Goal: Check status: Check status

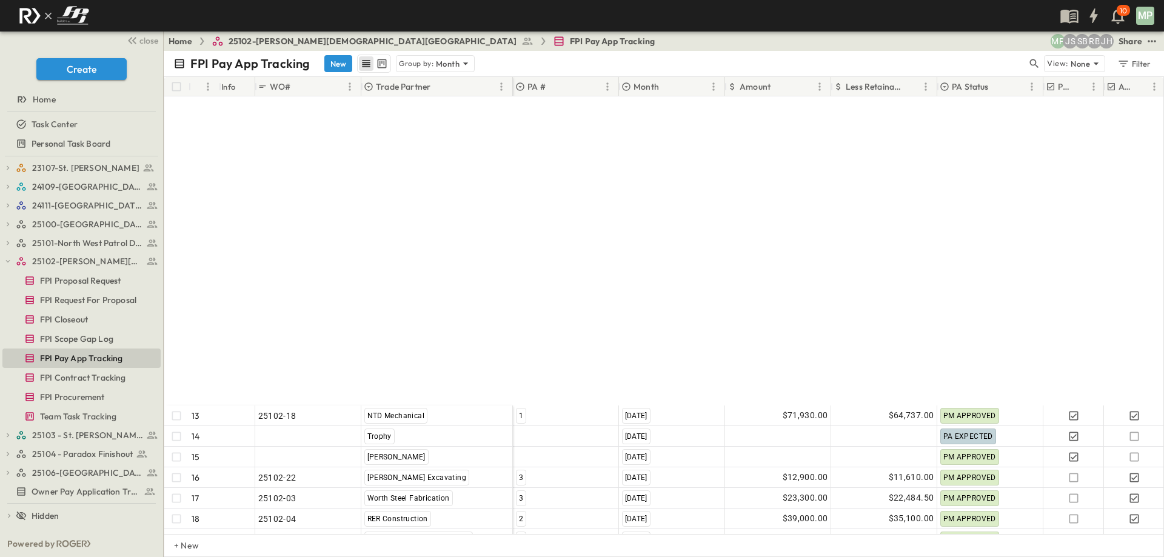
scroll to position [358, 0]
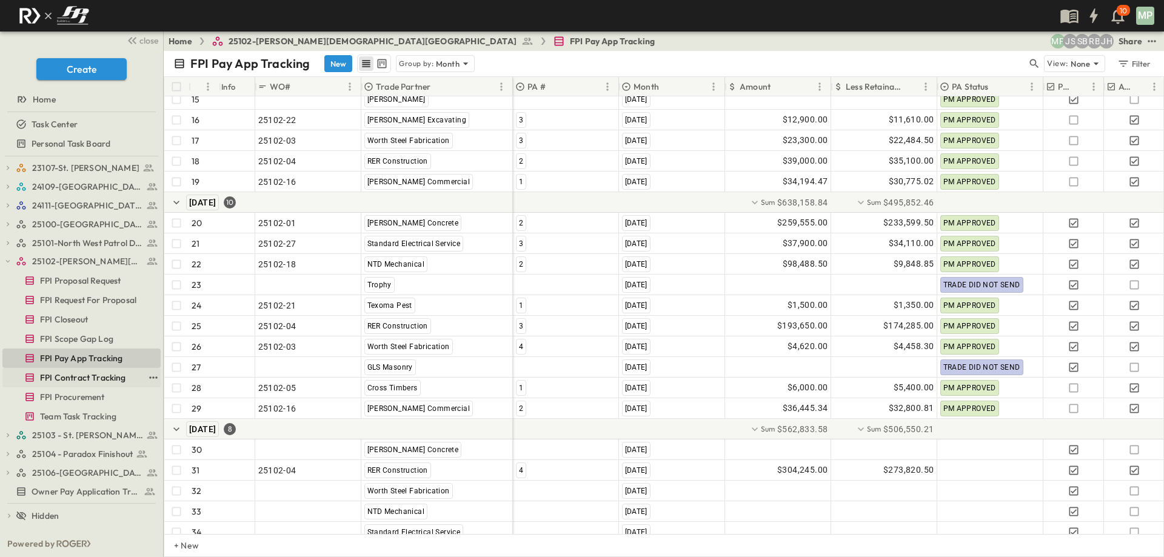
click at [66, 373] on span "FPI Contract Tracking" at bounding box center [83, 378] width 86 height 12
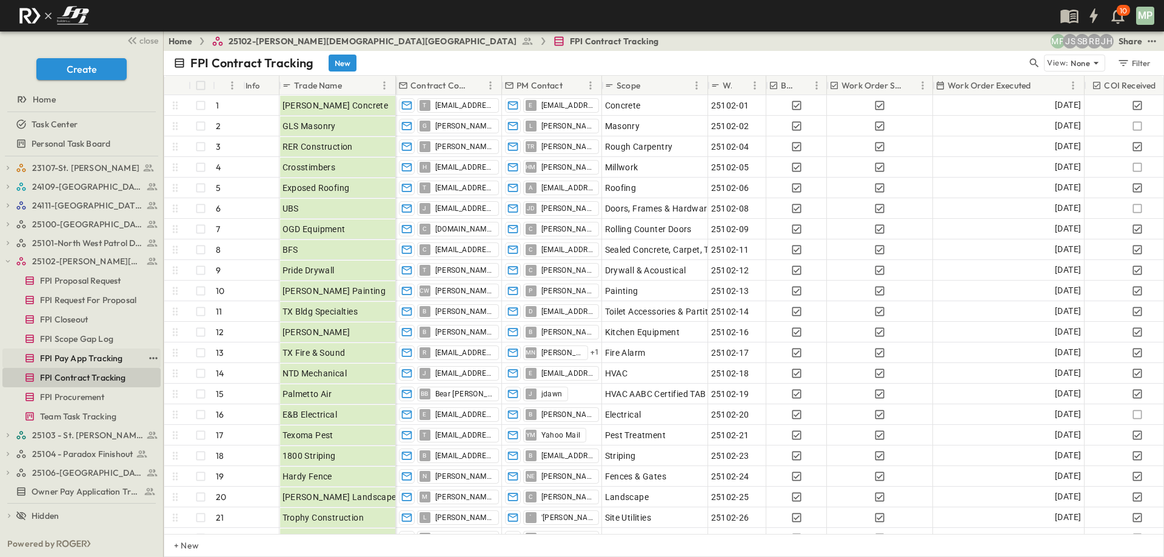
click at [78, 363] on span "FPI Pay App Tracking" at bounding box center [81, 358] width 82 height 12
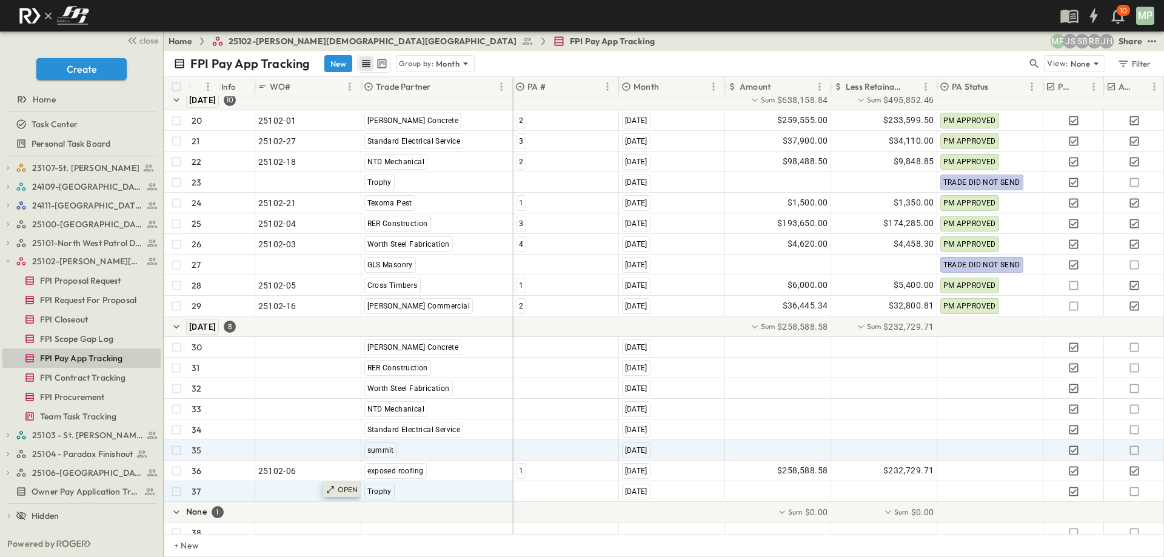
scroll to position [479, 0]
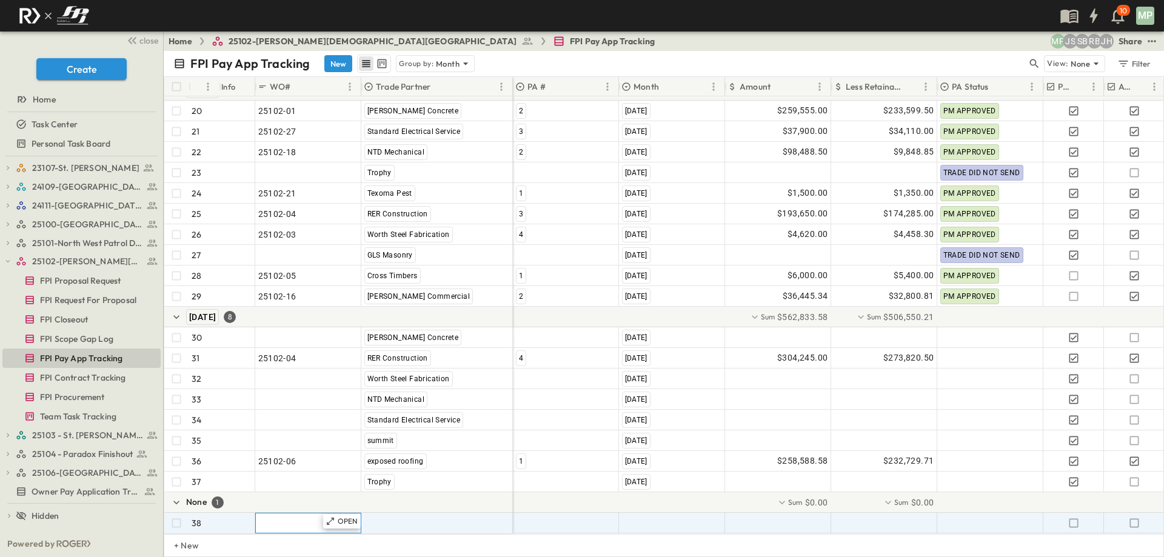
click at [289, 517] on span ""24101-01"" at bounding box center [280, 523] width 44 height 12
type input "********"
click at [389, 517] on span ""[PERSON_NAME] Excavating"" at bounding box center [424, 523] width 119 height 12
type input "***"
click at [401, 514] on span "UBS" at bounding box center [402, 514] width 14 height 10
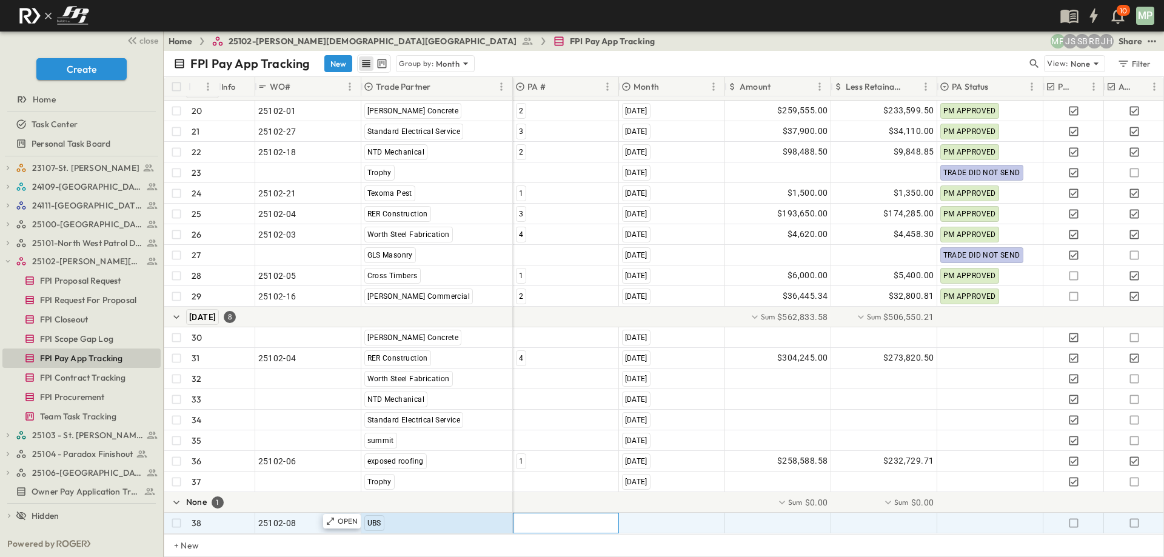
click at [541, 514] on div at bounding box center [566, 523] width 105 height 19
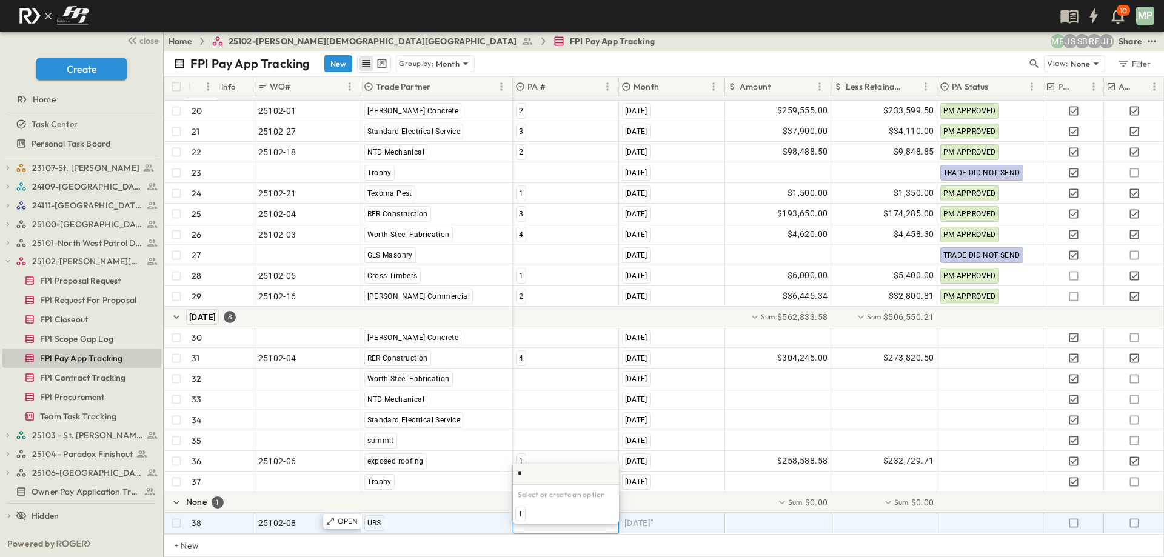
scroll to position [0, 0]
click at [520, 515] on span "1" at bounding box center [521, 514] width 4 height 10
click at [652, 517] on span ""[DATE]"" at bounding box center [638, 523] width 32 height 12
type input "*"
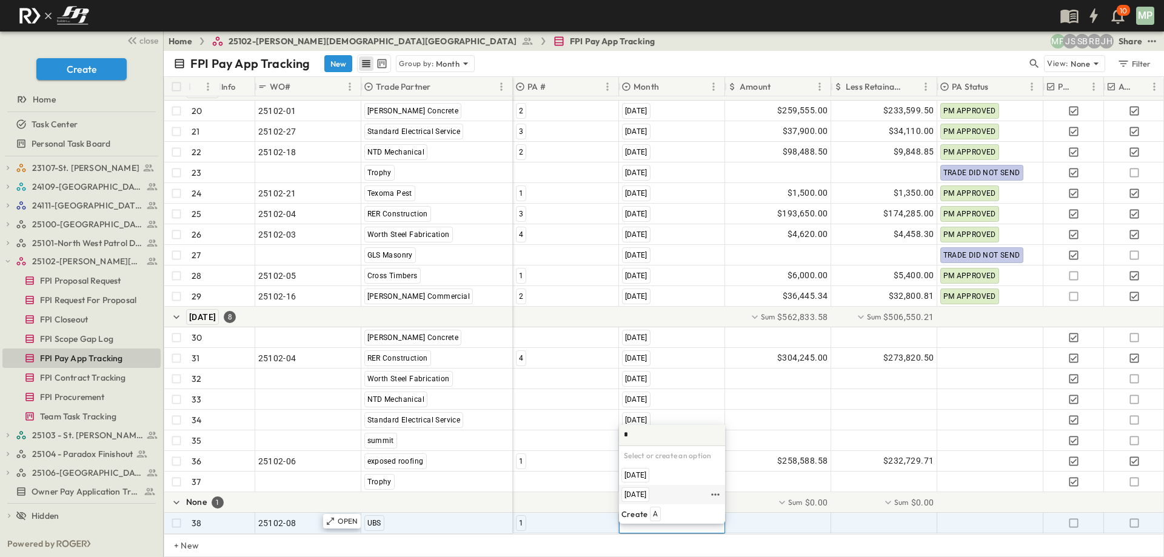
click at [641, 496] on span "[DATE]" at bounding box center [636, 495] width 22 height 10
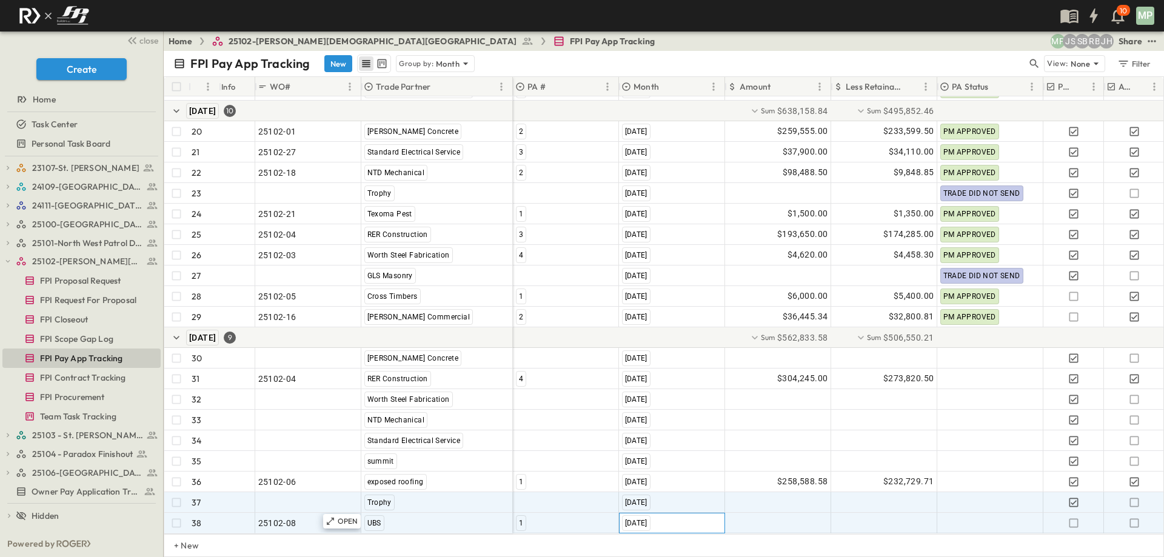
scroll to position [459, 0]
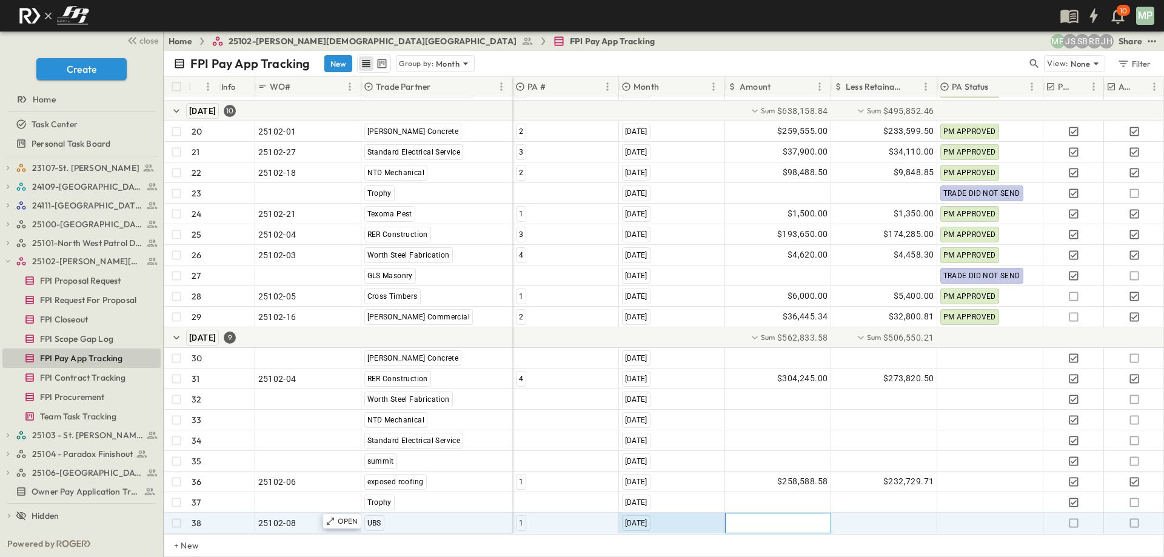
click at [778, 514] on div at bounding box center [778, 523] width 105 height 19
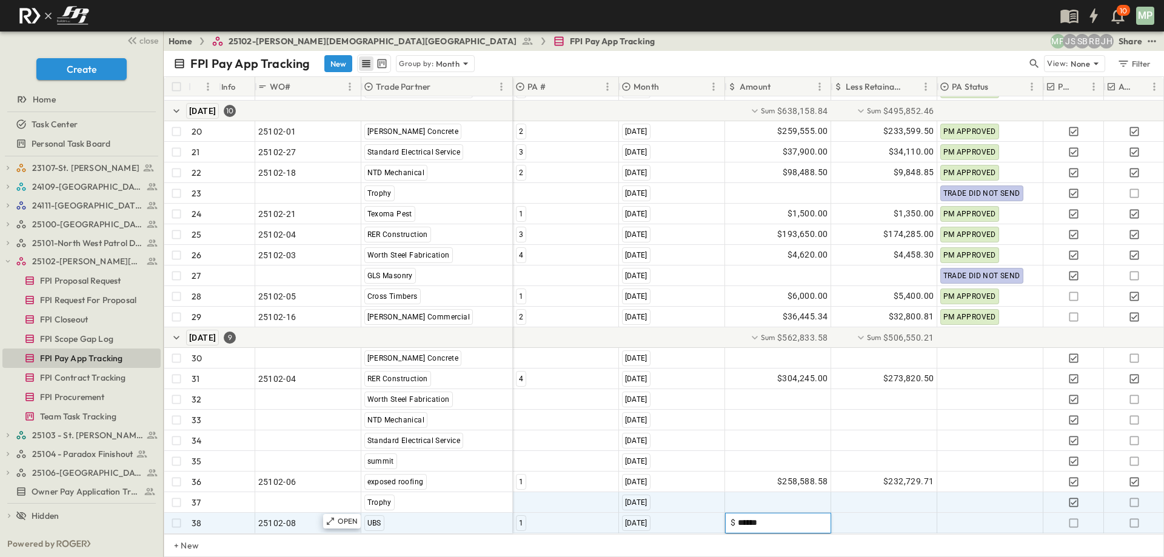
type input "*******"
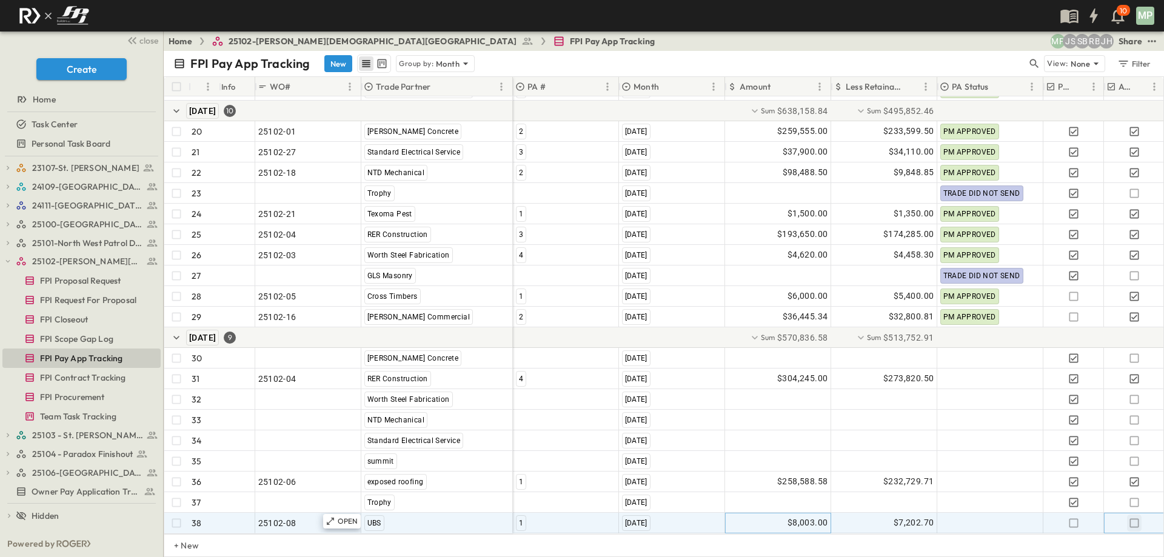
click at [1136, 517] on icon "button" at bounding box center [1135, 523] width 12 height 12
